Goal: Find specific page/section: Find specific page/section

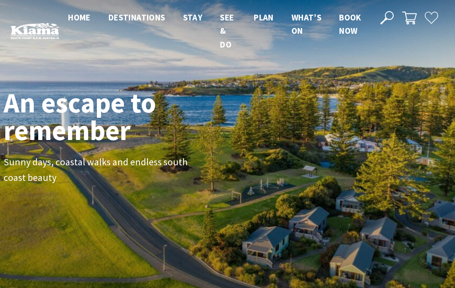
scroll to position [127, 448]
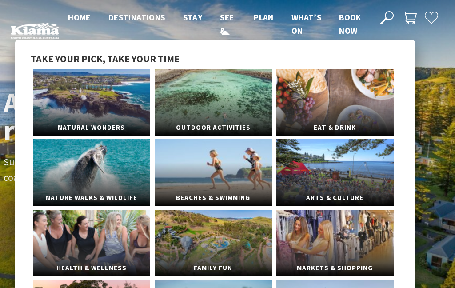
click at [224, 34] on link "See & Do" at bounding box center [227, 31] width 14 height 39
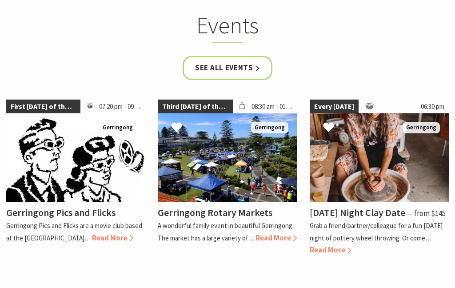
scroll to position [1904, 0]
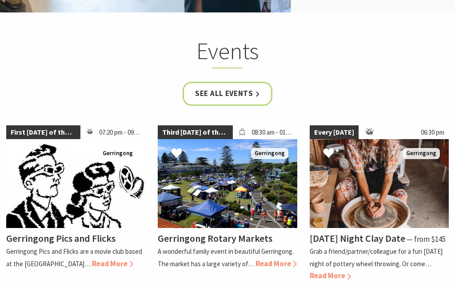
click at [257, 82] on link "See all Events" at bounding box center [228, 94] width 90 height 24
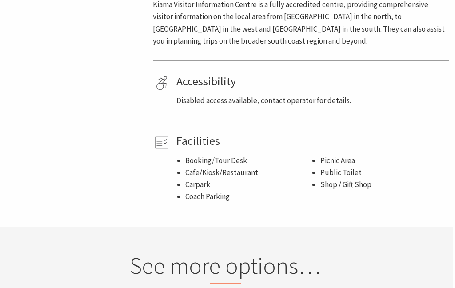
scroll to position [478, 2]
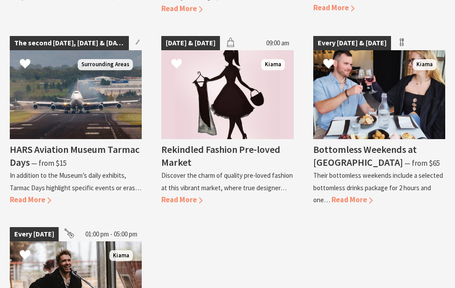
scroll to position [1902, 0]
